Goal: Information Seeking & Learning: Learn about a topic

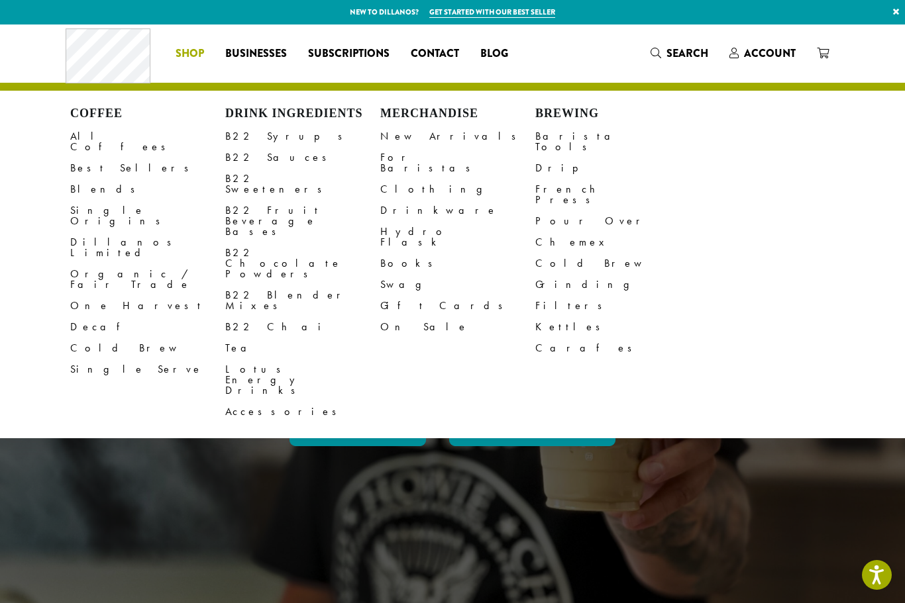
click at [283, 176] on link "B22 Sweeteners" at bounding box center [302, 184] width 155 height 32
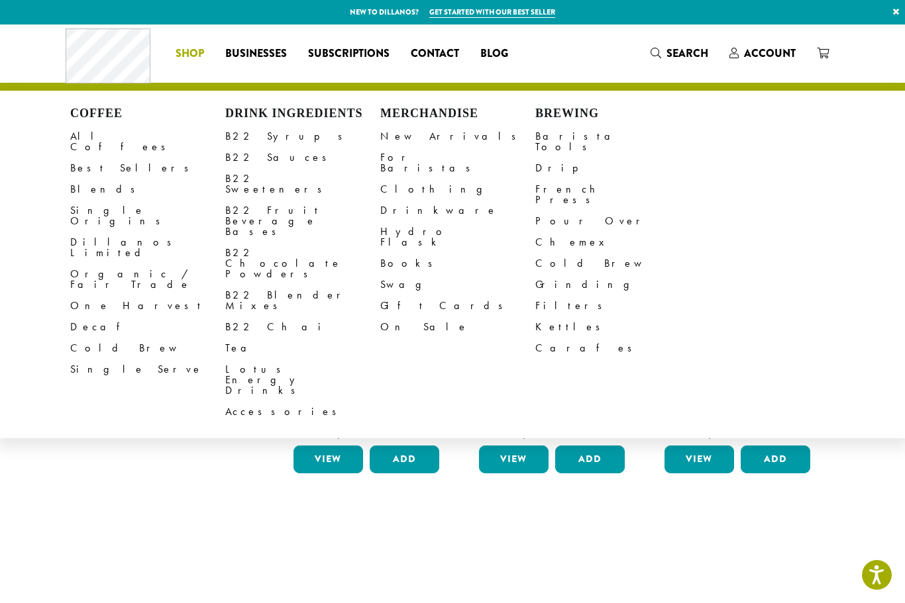
click at [307, 242] on link "B22 Chocolate Powders" at bounding box center [302, 263] width 155 height 42
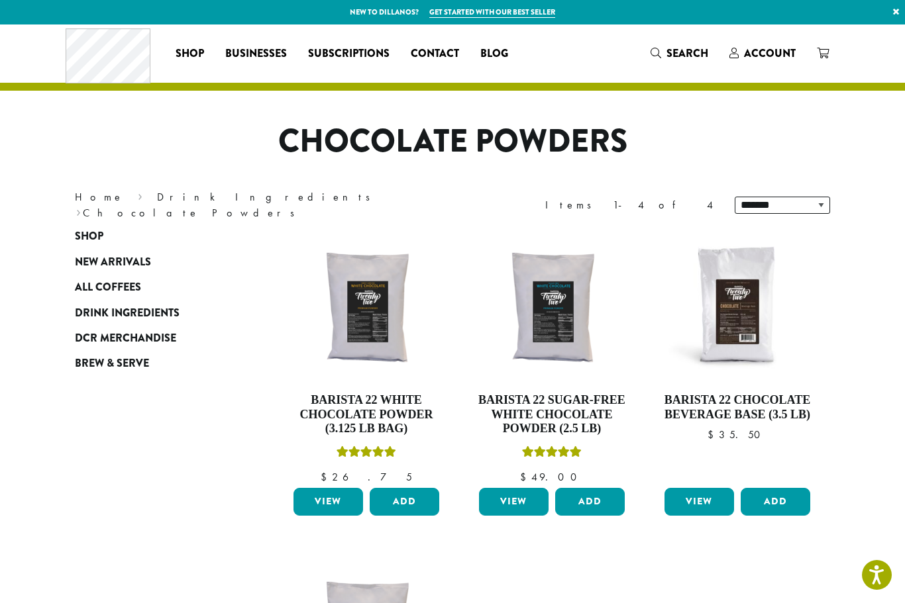
click at [379, 307] on img at bounding box center [366, 306] width 152 height 152
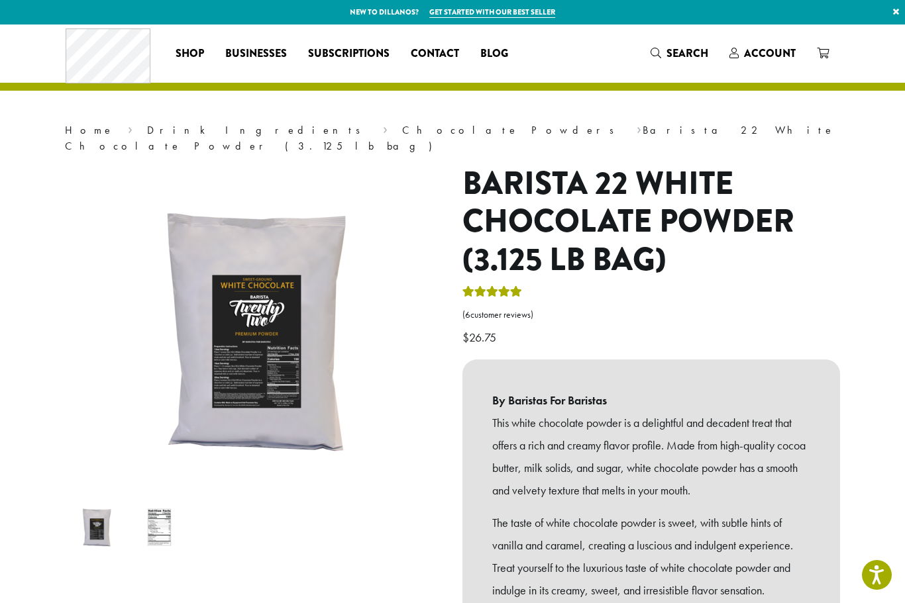
click at [296, 315] on img at bounding box center [462, 562] width 795 height 795
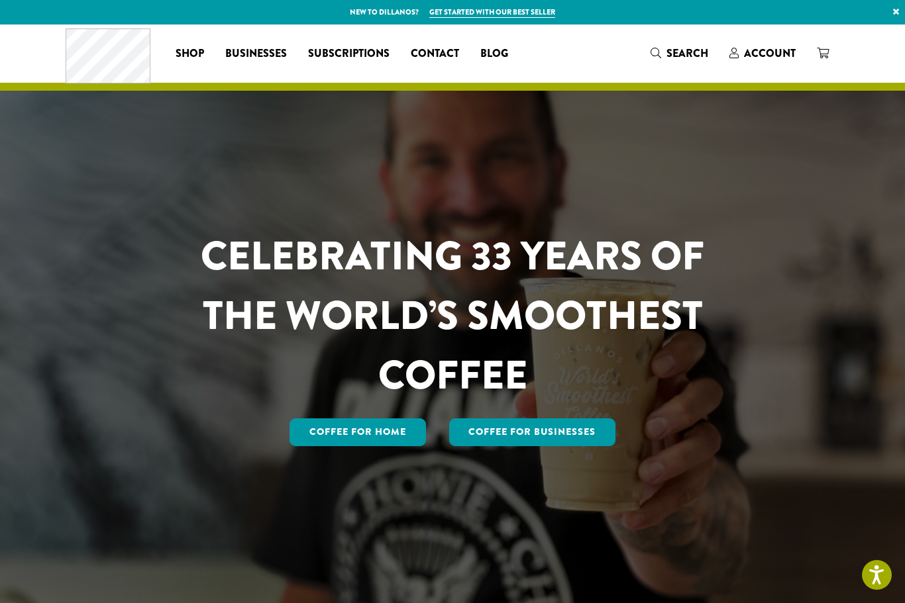
click at [260, 43] on link "Businesses" at bounding box center [256, 53] width 83 height 21
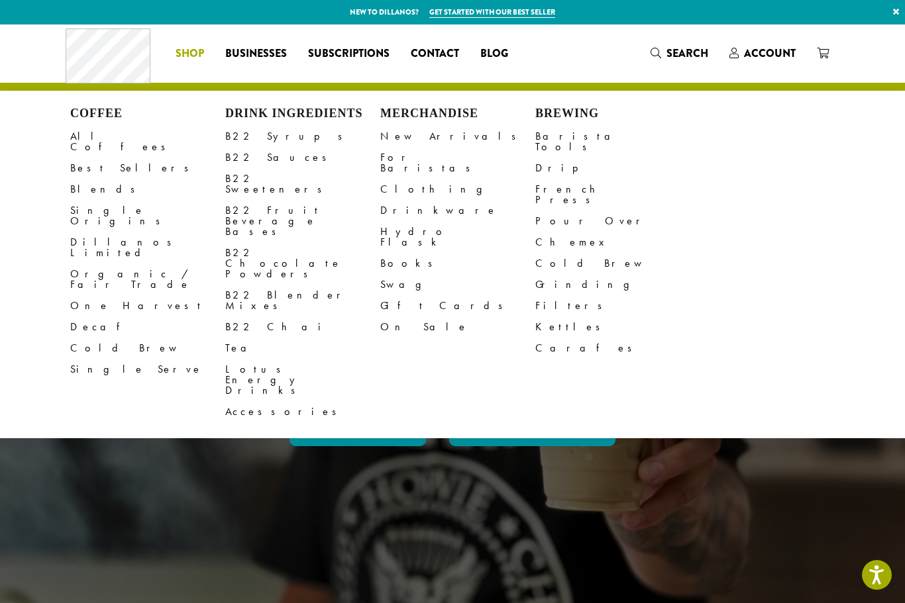
click at [262, 51] on span "Businesses" at bounding box center [256, 54] width 62 height 17
